Goal: Task Accomplishment & Management: Use online tool/utility

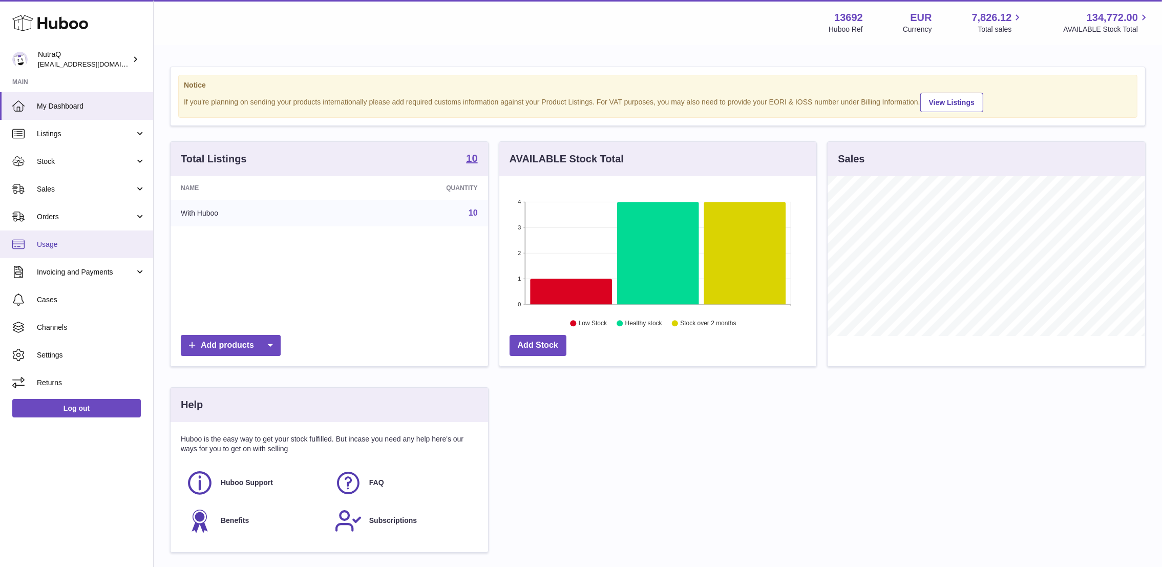
scroll to position [160, 317]
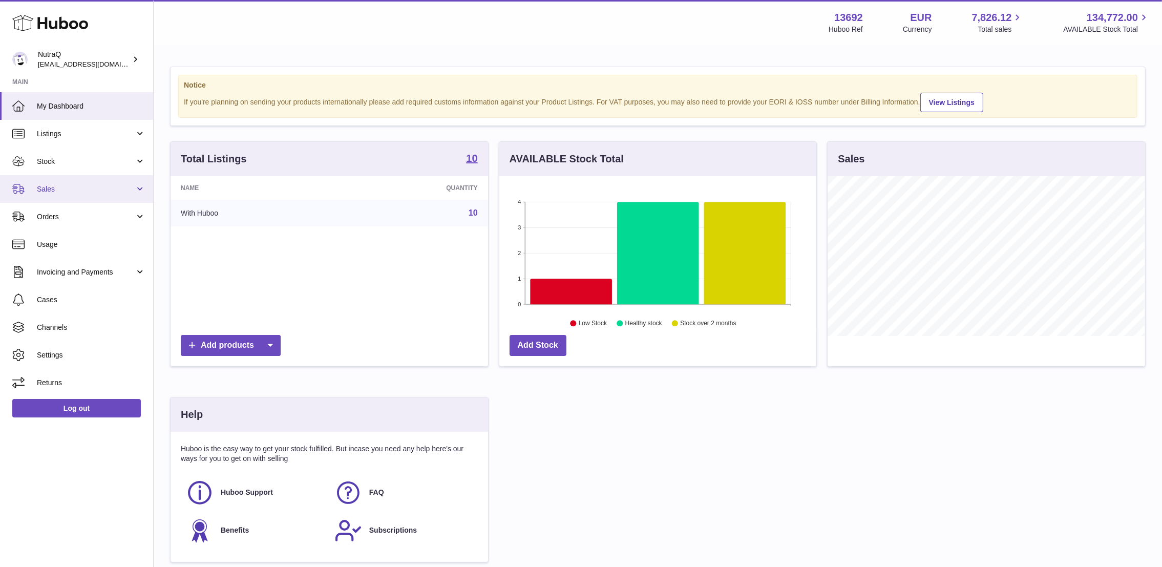
click at [66, 190] on span "Sales" at bounding box center [86, 189] width 98 height 10
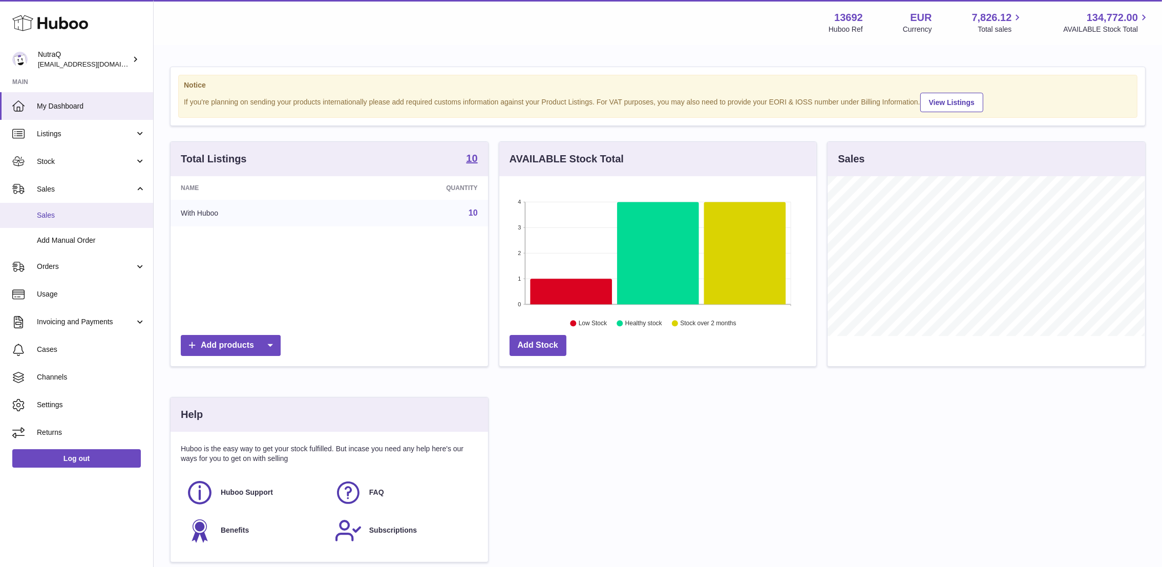
click at [92, 219] on span "Sales" at bounding box center [91, 215] width 109 height 10
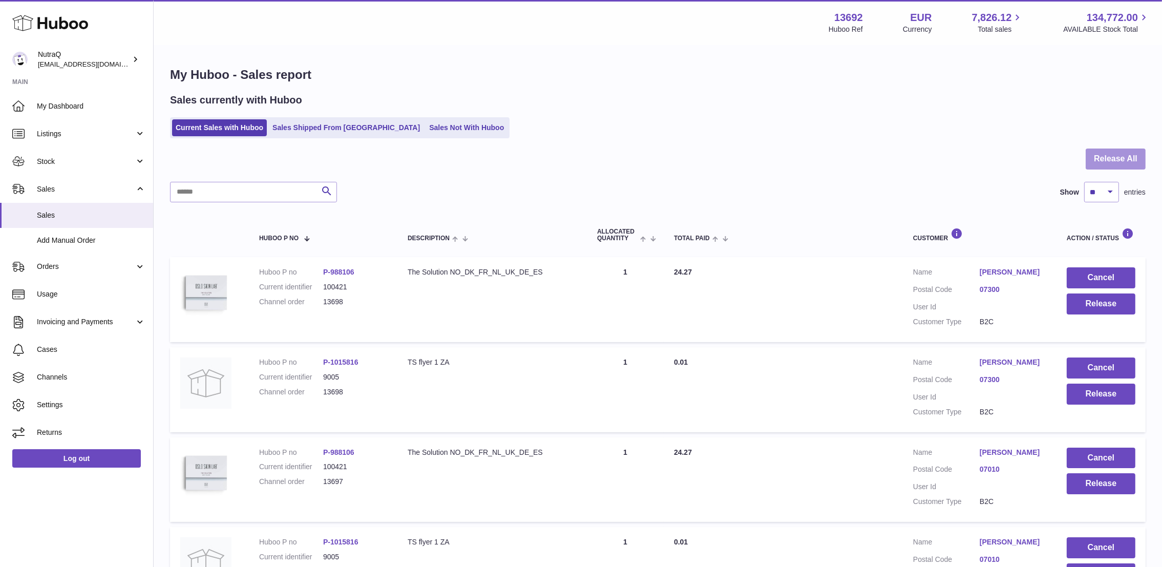
click at [1117, 165] on button "Release All" at bounding box center [1115, 158] width 60 height 21
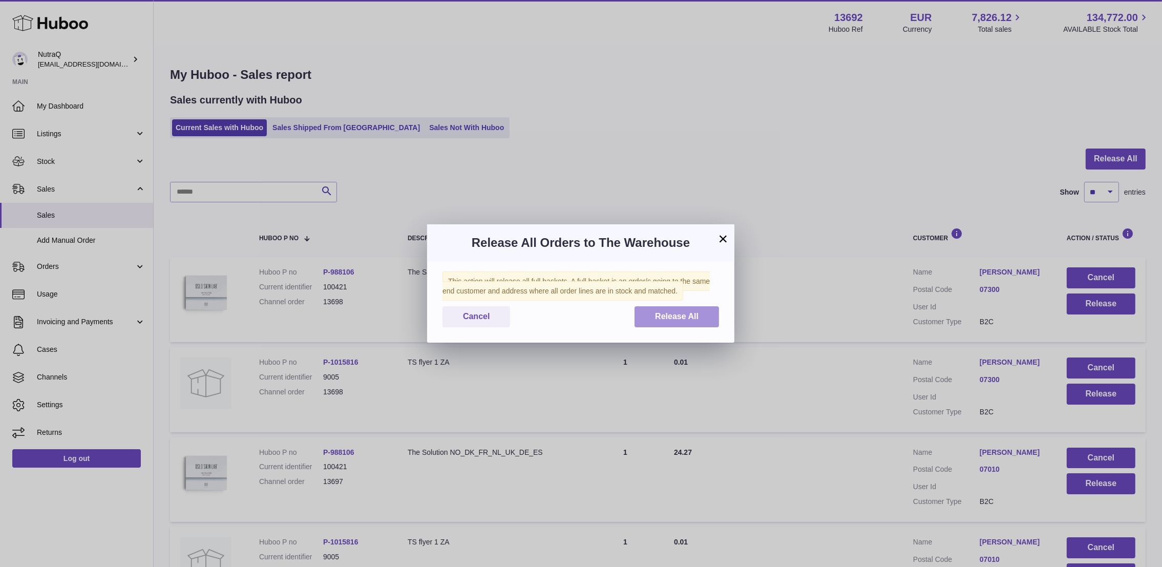
click at [682, 322] on button "Release All" at bounding box center [676, 316] width 84 height 21
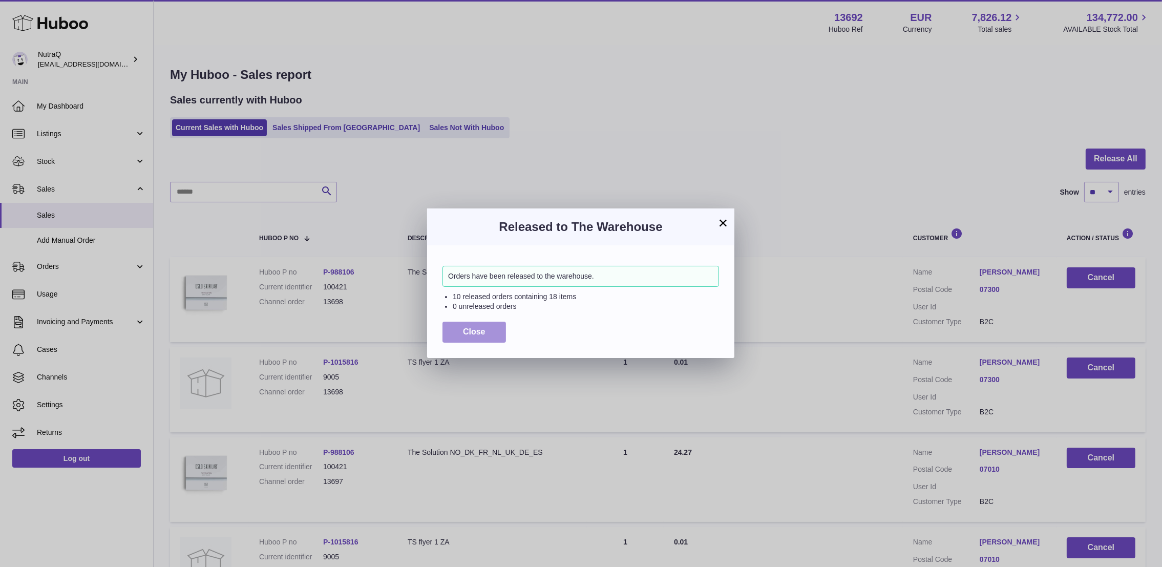
click at [453, 334] on button "Close" at bounding box center [473, 331] width 63 height 21
